Goal: Information Seeking & Learning: Understand process/instructions

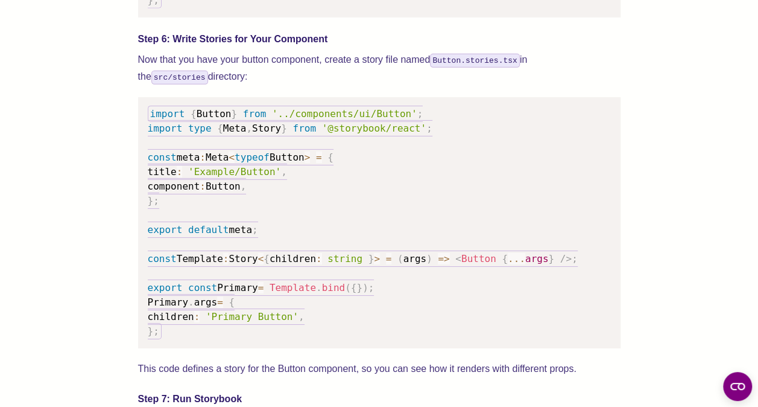
scroll to position [1892, 0]
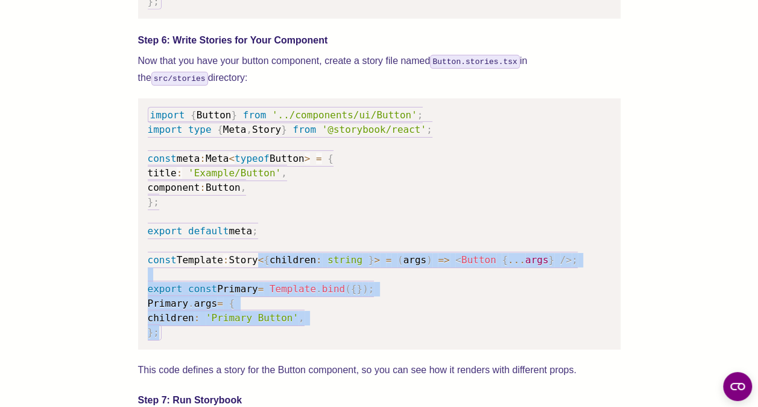
drag, startPoint x: 174, startPoint y: 348, endPoint x: 261, endPoint y: 273, distance: 114.6
click at [261, 273] on pre "import { Button } from '../components/ui/Button' ; import type { Meta , Story }…" at bounding box center [379, 223] width 483 height 251
copy code "< { children : string } > = ( args ) => < Button { ... args } /> ; export const…"
drag, startPoint x: 261, startPoint y: 273, endPoint x: 205, endPoint y: 314, distance: 69.0
click at [205, 309] on span "args" at bounding box center [206, 302] width 24 height 11
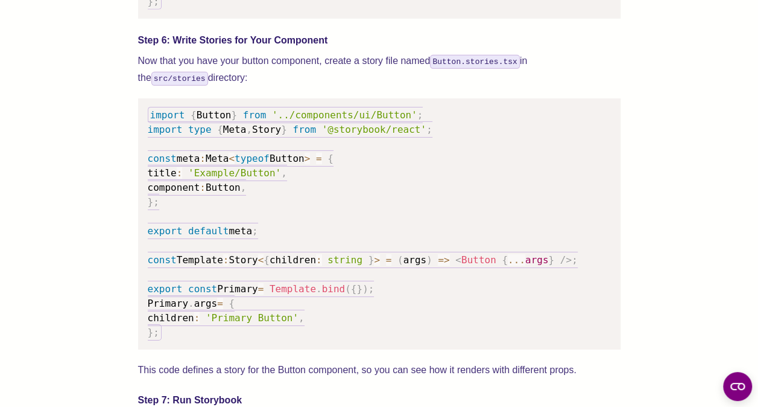
click at [198, 343] on pre "import { Button } from '../components/ui/Button' ; import type { Meta , Story }…" at bounding box center [379, 223] width 483 height 251
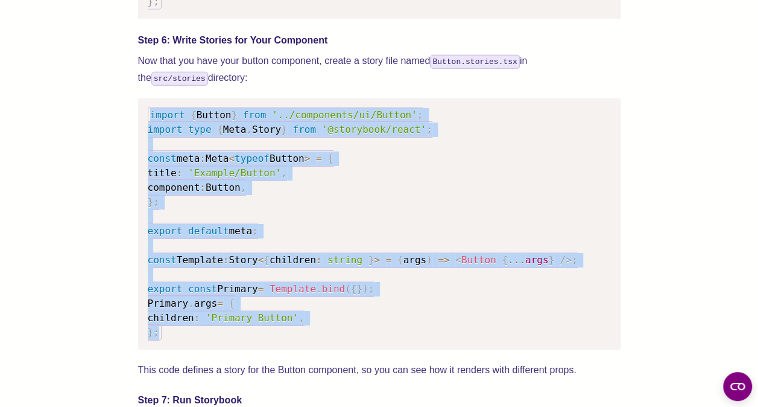
copy code "import { Button } from '../components/ui/Button' ; import type { Meta , Story }…"
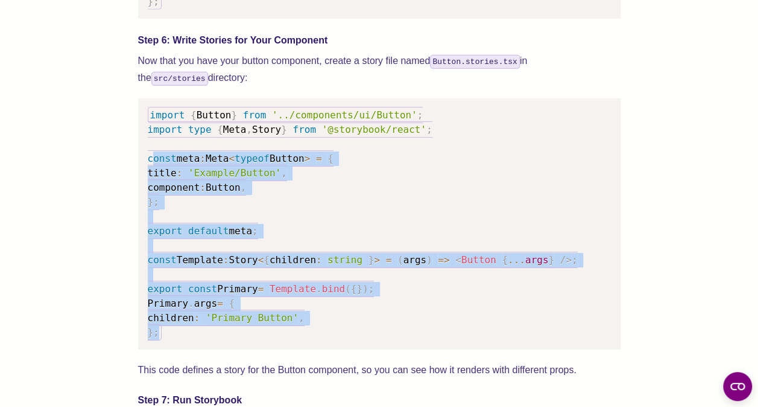
drag, startPoint x: 183, startPoint y: 350, endPoint x: 159, endPoint y: 220, distance: 132.5
click at [159, 220] on pre "import { Button } from '../components/ui/Button' ; import type { Meta , Story }…" at bounding box center [379, 223] width 483 height 251
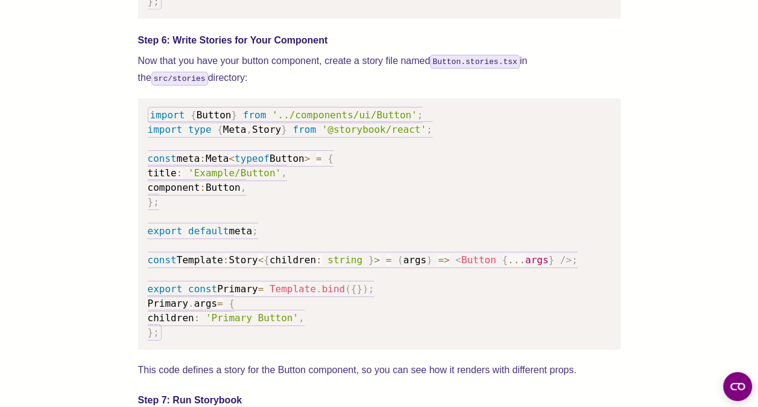
click at [214, 367] on div "We wrote this guide to show you how to set up both Shadcn UI and Storybook to c…" at bounding box center [379, 47] width 483 height 2905
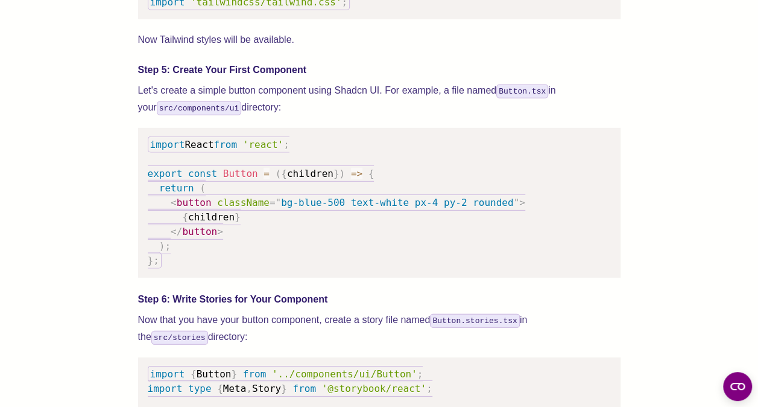
scroll to position [1637, 0]
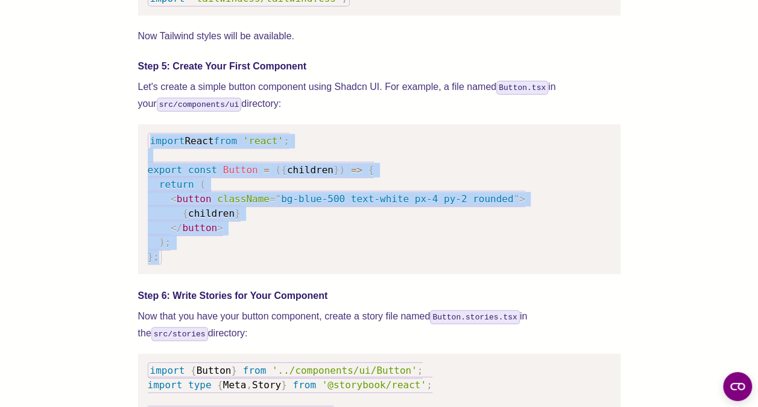
drag, startPoint x: 185, startPoint y: 270, endPoint x: 135, endPoint y: 154, distance: 127.0
click at [135, 154] on div "We wrote this guide to show you how to set up both Shadcn UI and Storybook to c…" at bounding box center [379, 339] width 662 height 3050
copy code "import React from 'react' ; export const Button = ( { children } ) => { return …"
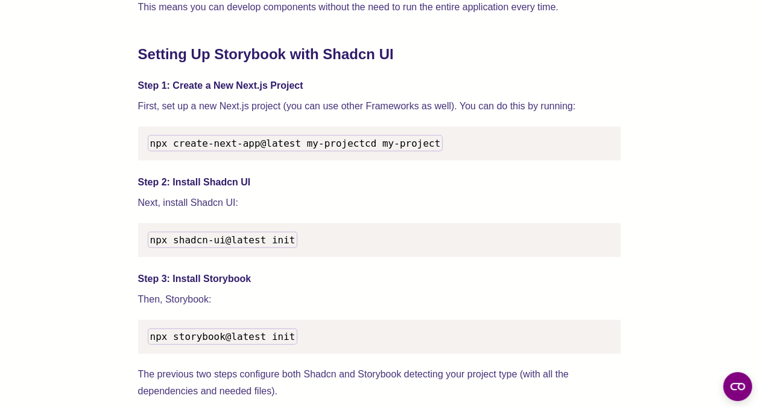
scroll to position [1211, 0]
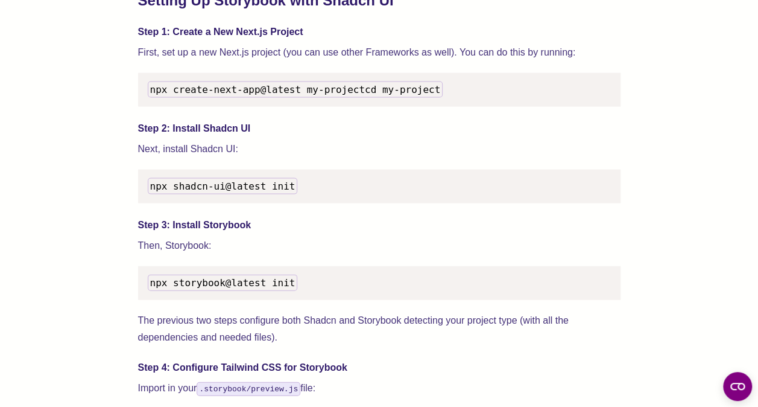
click at [390, 254] on p "Then, Storybook:" at bounding box center [379, 245] width 483 height 17
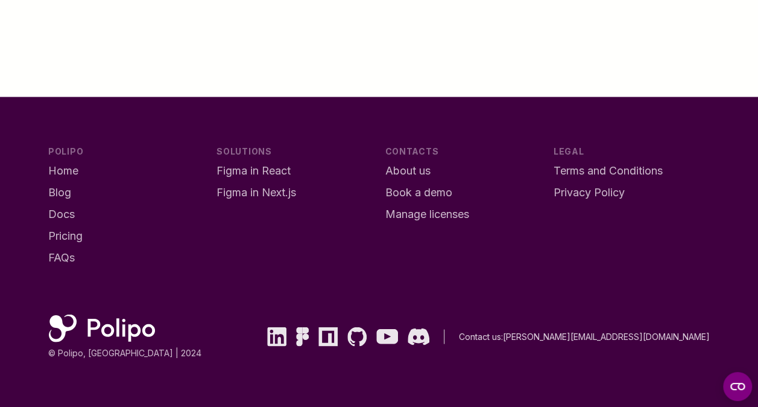
scroll to position [1170, 0]
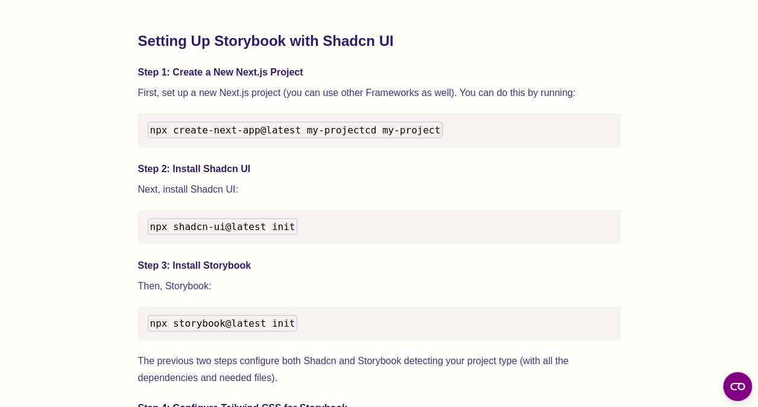
click at [519, 176] on h4 "Step 2: Install Shadcn UI" at bounding box center [379, 169] width 483 height 14
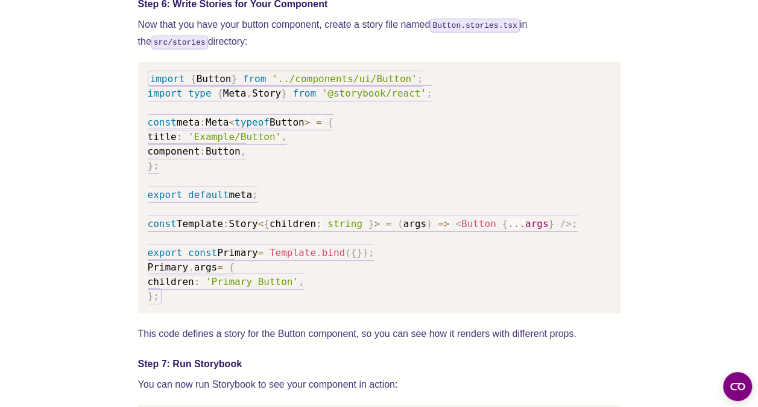
scroll to position [1929, 0]
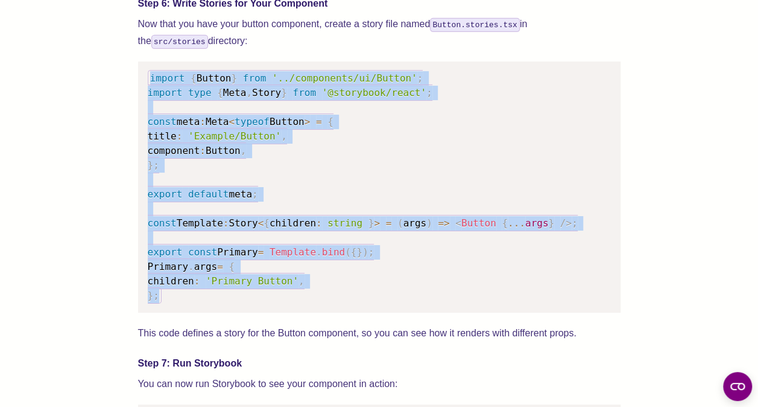
drag, startPoint x: 182, startPoint y: 308, endPoint x: 132, endPoint y: 94, distance: 219.3
click at [132, 94] on div "We wrote this guide to show you how to set up both Shadcn UI and Storybook to c…" at bounding box center [379, 47] width 662 height 3050
copy code "import { Button } from '../components/ui/Button' ; import type { Meta , Story }…"
click at [321, 181] on pre "import { Button } from '../components/ui/Button' ; import type { Meta , Story }…" at bounding box center [379, 187] width 483 height 251
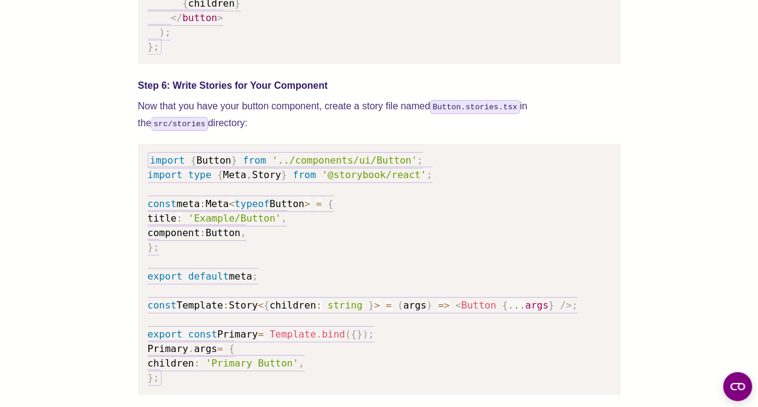
scroll to position [1847, 0]
click at [363, 110] on div "We wrote this guide to show you how to set up both Shadcn UI and Storybook to c…" at bounding box center [379, 93] width 483 height 2905
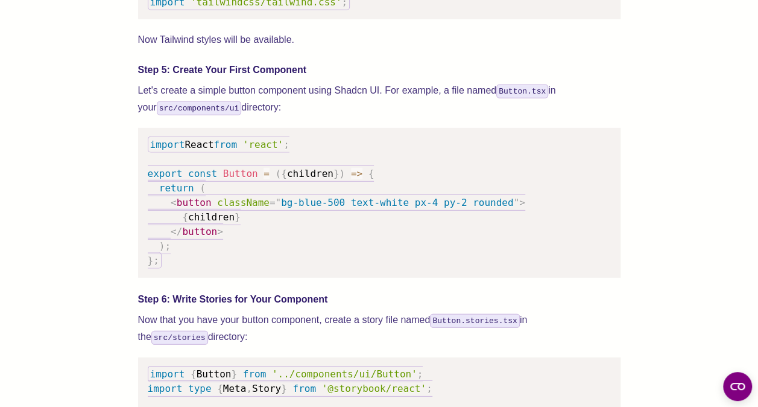
scroll to position [1631, 0]
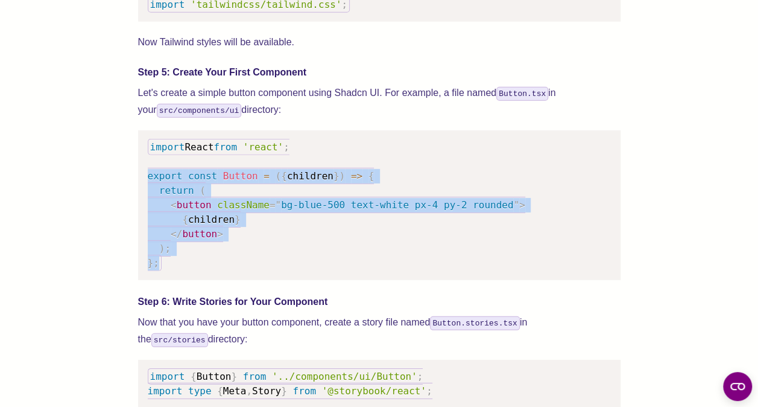
drag, startPoint x: 171, startPoint y: 285, endPoint x: 125, endPoint y: 194, distance: 101.4
click at [125, 194] on div "We wrote this guide to show you how to set up both Shadcn UI and Storybook to c…" at bounding box center [379, 345] width 662 height 3050
copy code "export const Button = ( { children } ) => { return ( < button className = " bg-…"
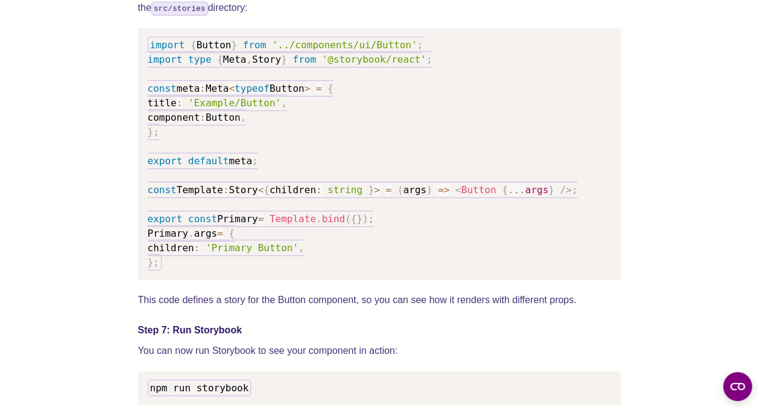
scroll to position [1963, 0]
click at [431, 276] on pre "import { Button } from '../components/ui/Button' ; import type { Meta , Story }…" at bounding box center [379, 153] width 483 height 251
